Goal: Transaction & Acquisition: Purchase product/service

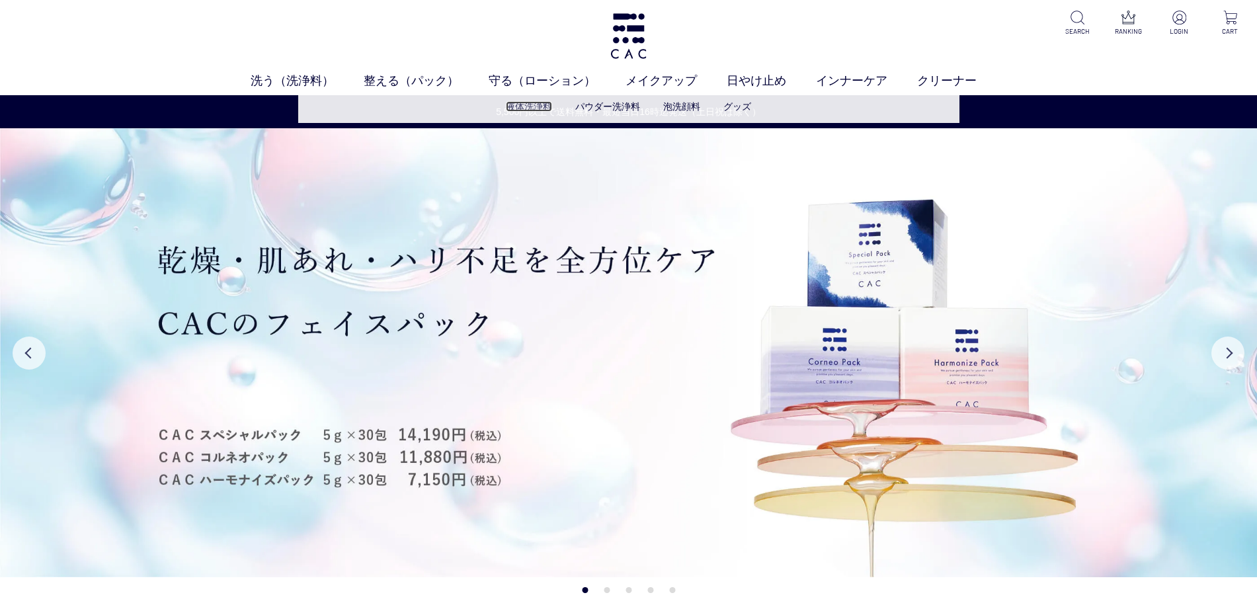
click at [544, 104] on link "液体洗浄料" at bounding box center [529, 106] width 46 height 11
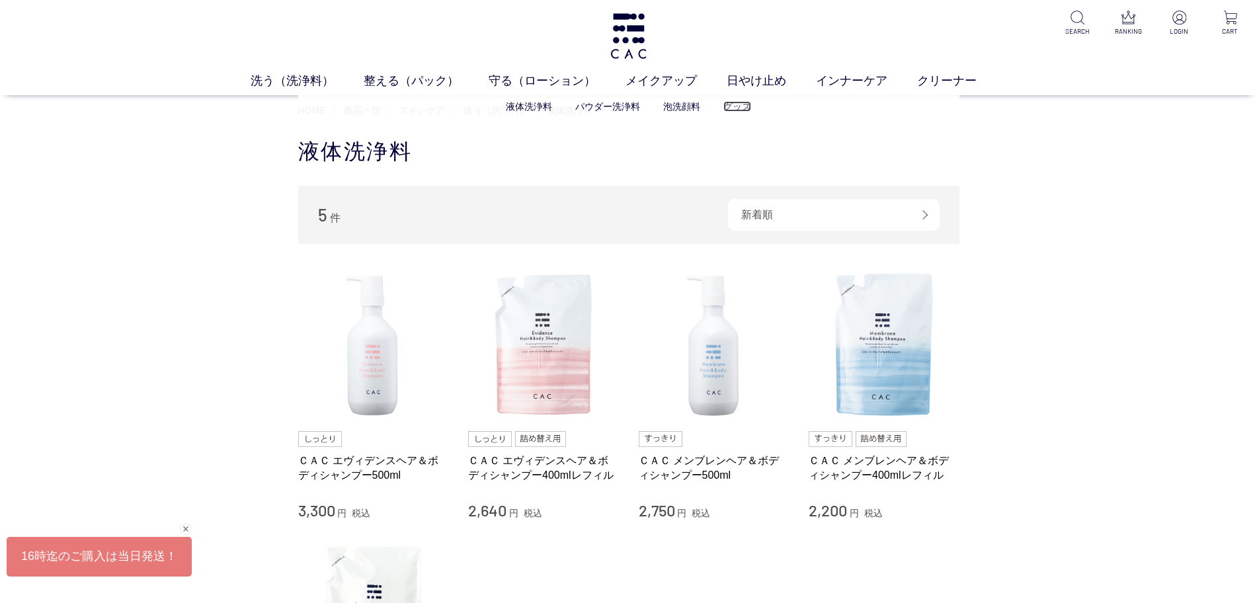
click at [729, 105] on link "グッズ" at bounding box center [737, 106] width 28 height 11
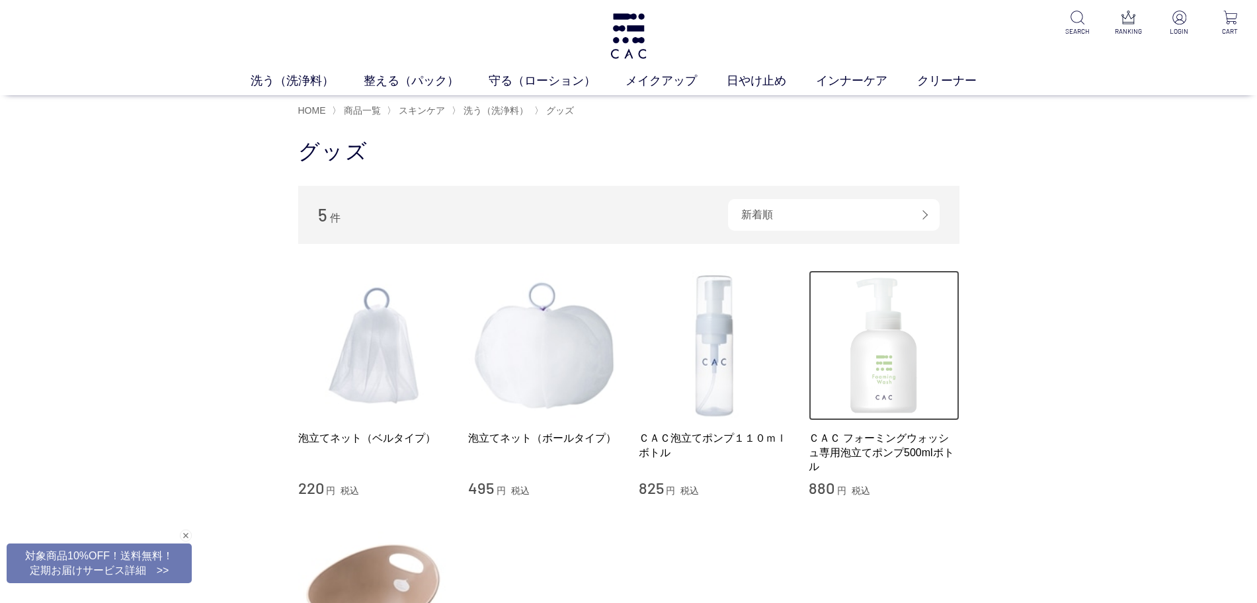
click at [891, 390] on img at bounding box center [884, 345] width 151 height 151
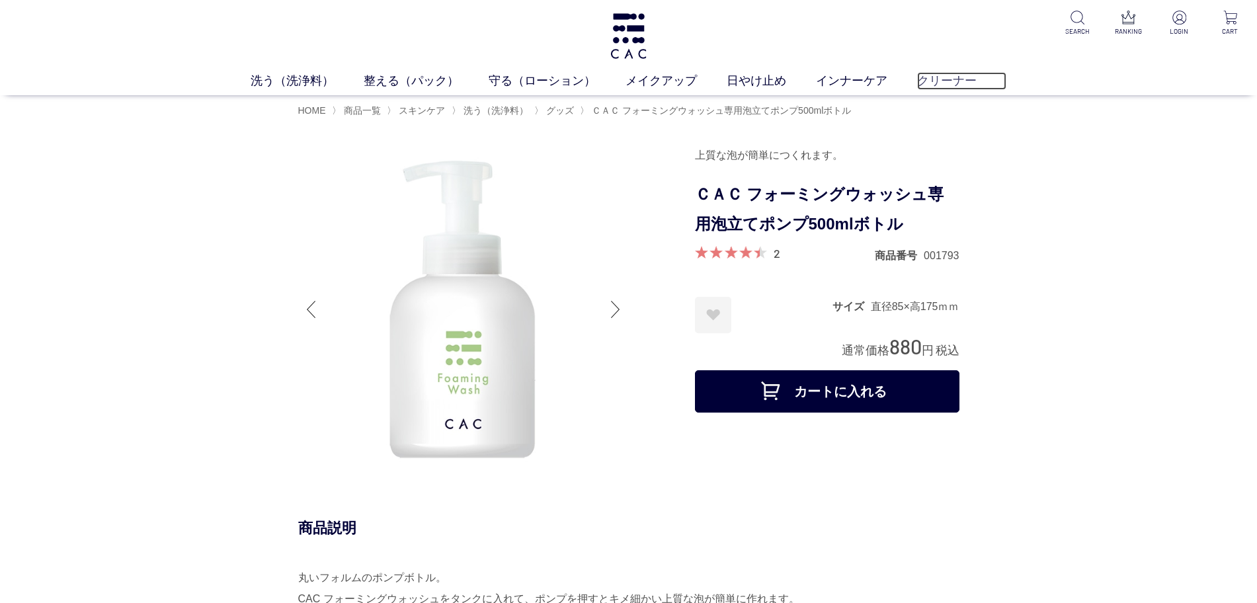
click at [939, 79] on link "クリーナー" at bounding box center [961, 81] width 89 height 18
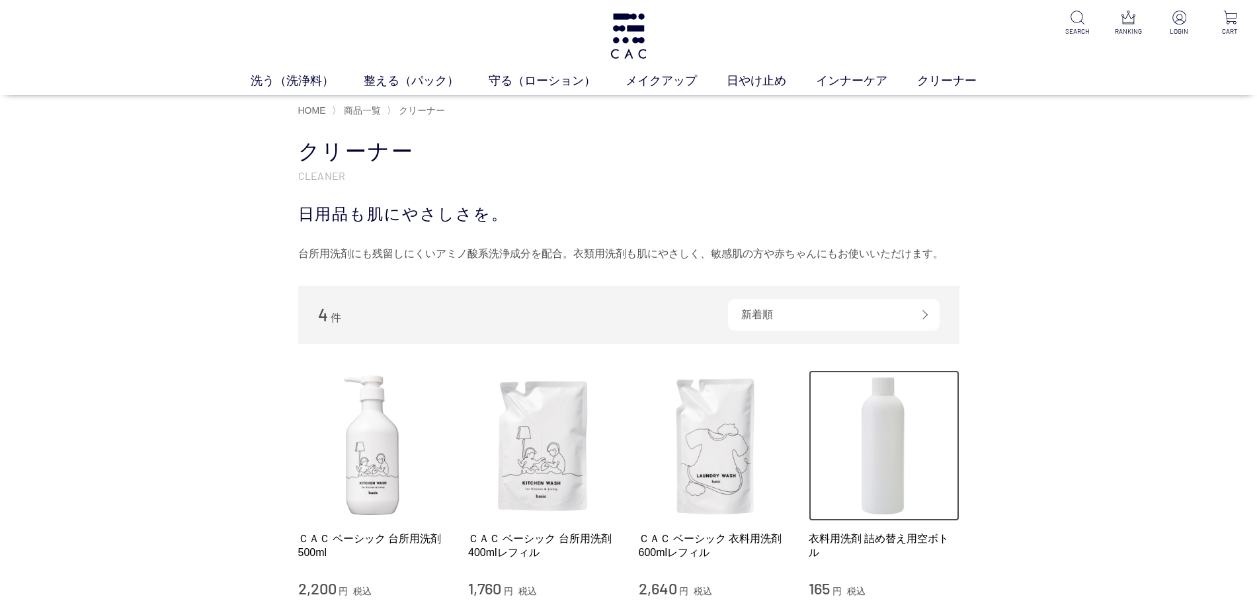
click at [886, 493] on img at bounding box center [884, 445] width 151 height 151
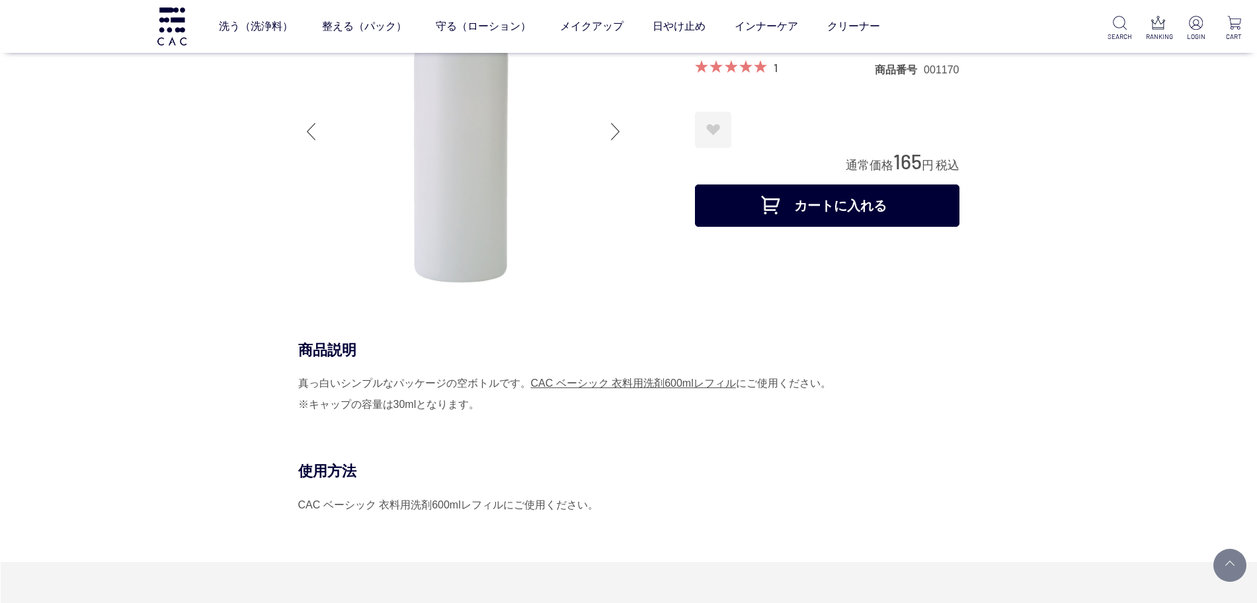
scroll to position [165, 0]
